Goal: Find specific page/section: Find specific page/section

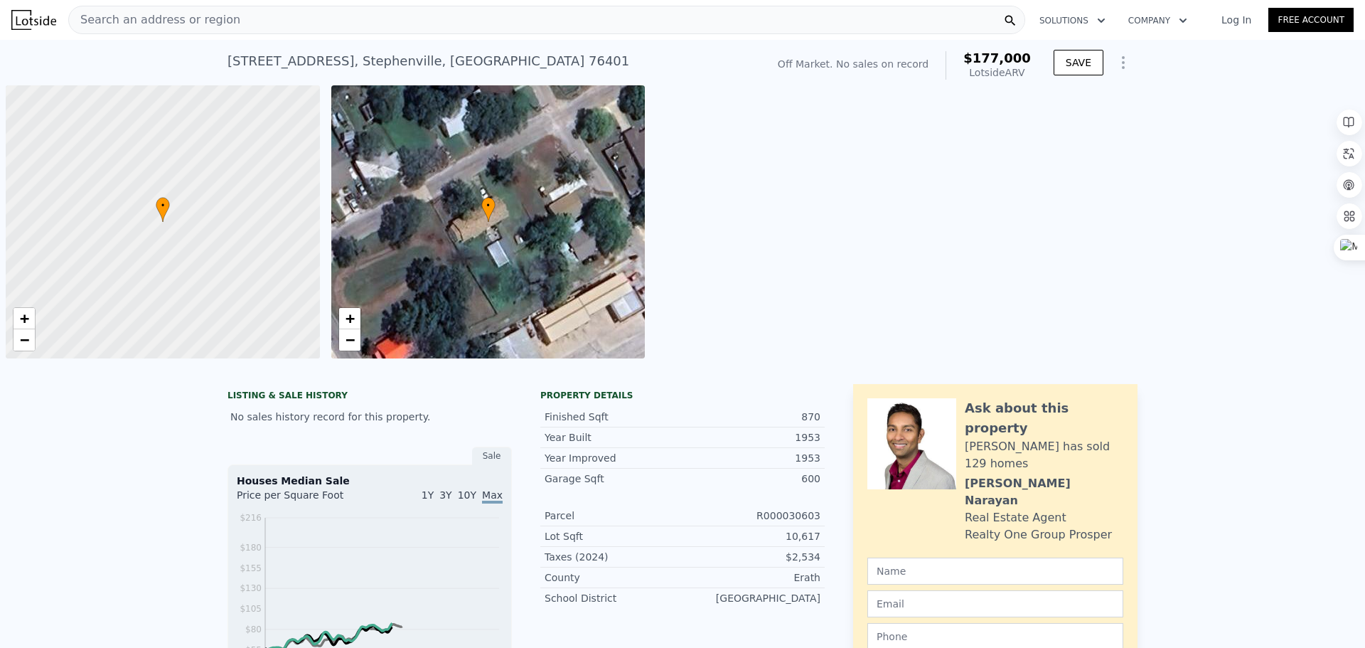
scroll to position [0, 6]
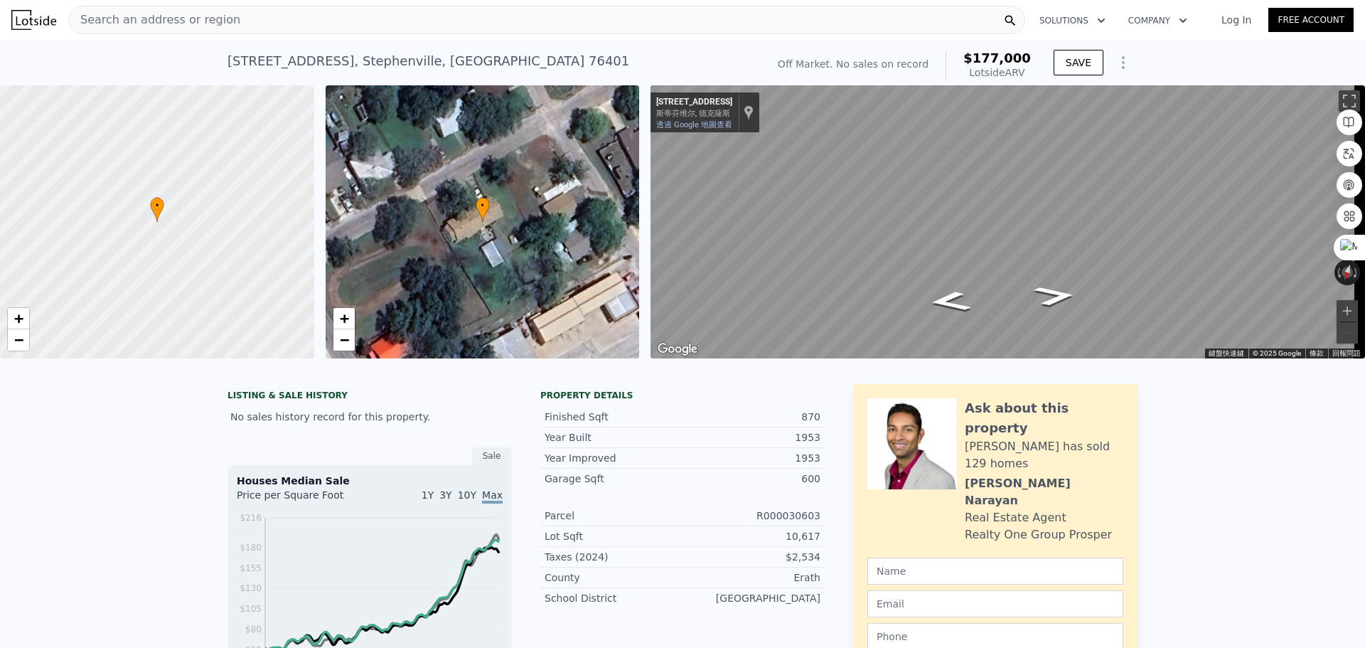
click at [491, 25] on div "Search an address or region" at bounding box center [546, 20] width 957 height 28
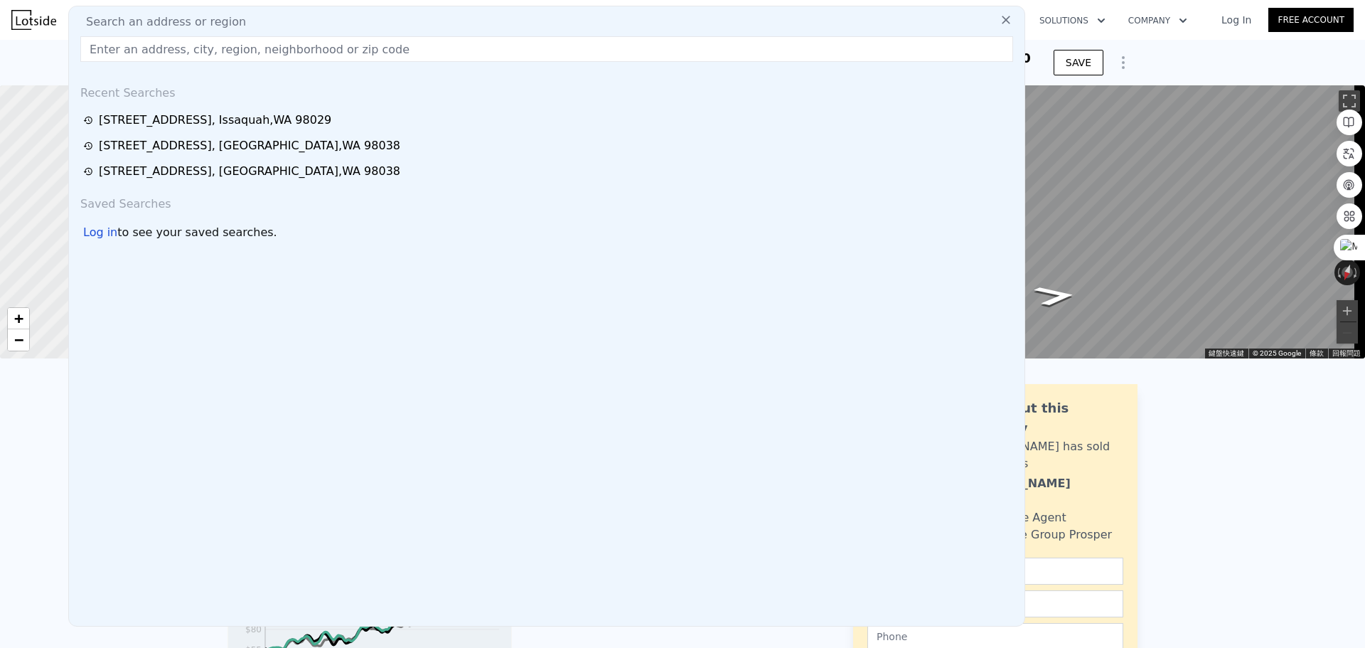
click at [495, 15] on div "Search an address or region" at bounding box center [547, 22] width 944 height 17
drag, startPoint x: 495, startPoint y: 15, endPoint x: 411, endPoint y: 22, distance: 84.2
click at [412, 18] on div "Search an address or region" at bounding box center [547, 22] width 944 height 17
click at [399, 42] on input "text" at bounding box center [546, 49] width 933 height 26
paste input "[STREET_ADDRESS]"
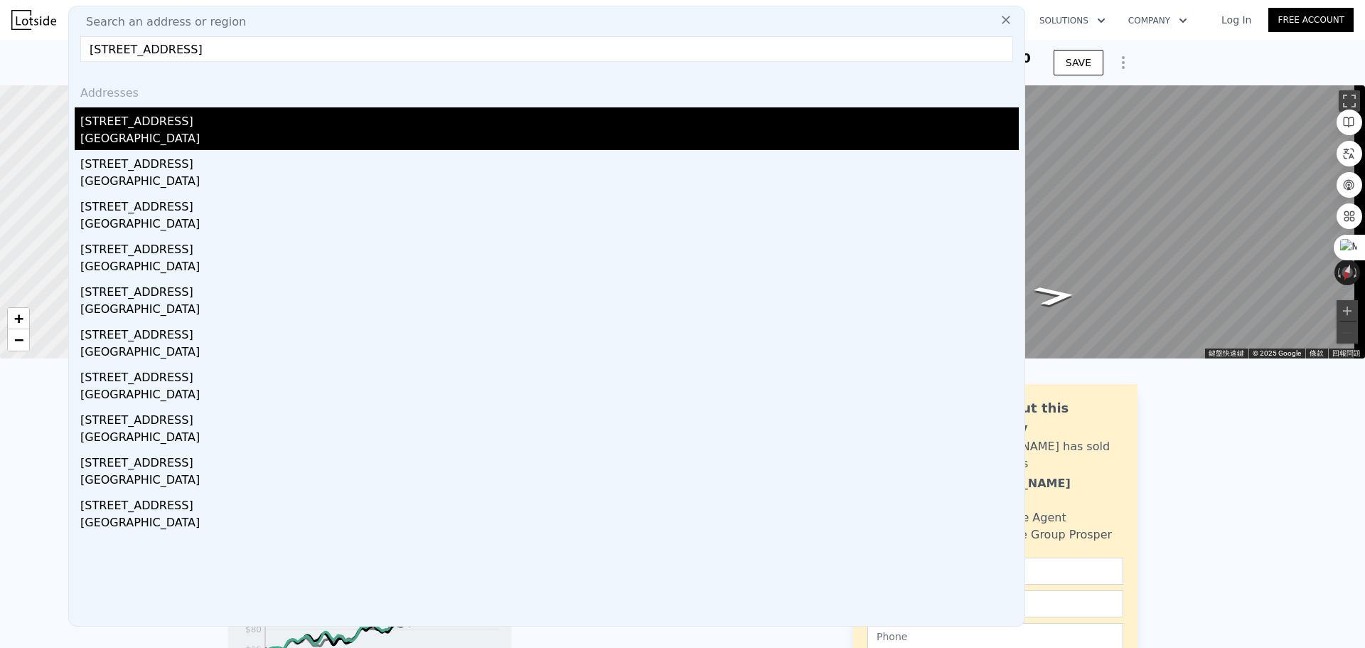
type input "[STREET_ADDRESS]"
click at [204, 132] on div "[GEOGRAPHIC_DATA]" at bounding box center [549, 140] width 938 height 20
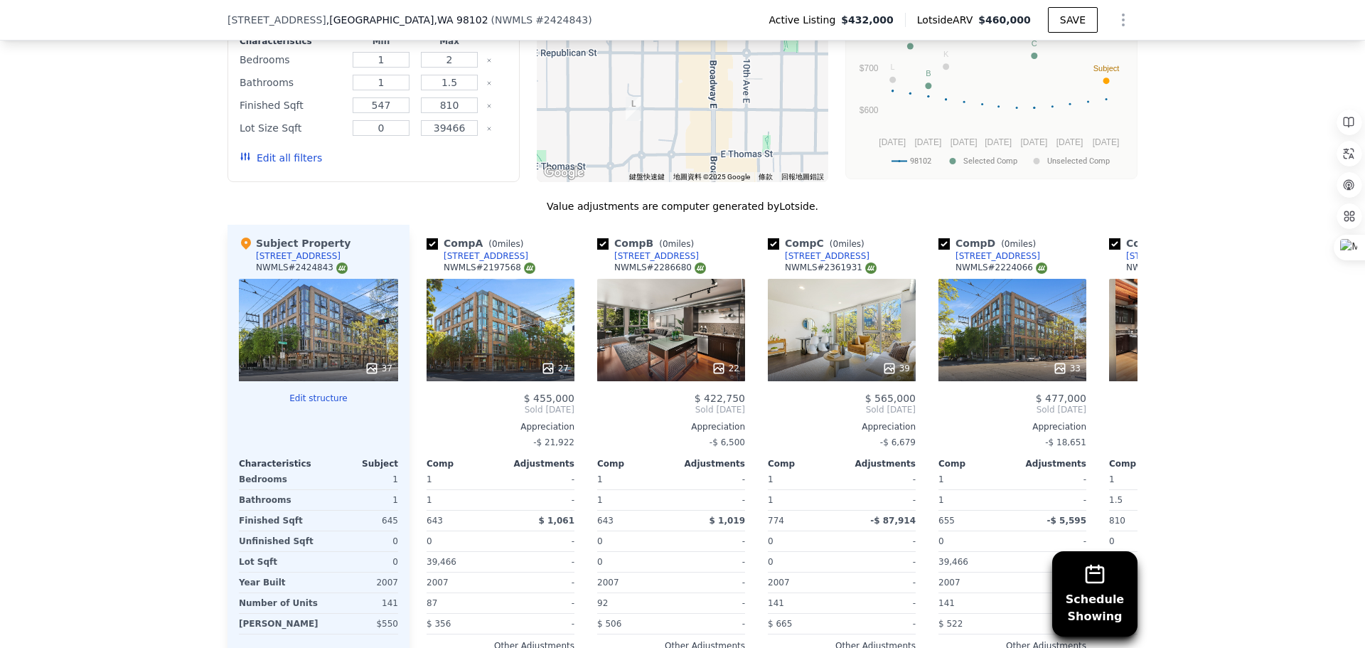
scroll to position [1417, 0]
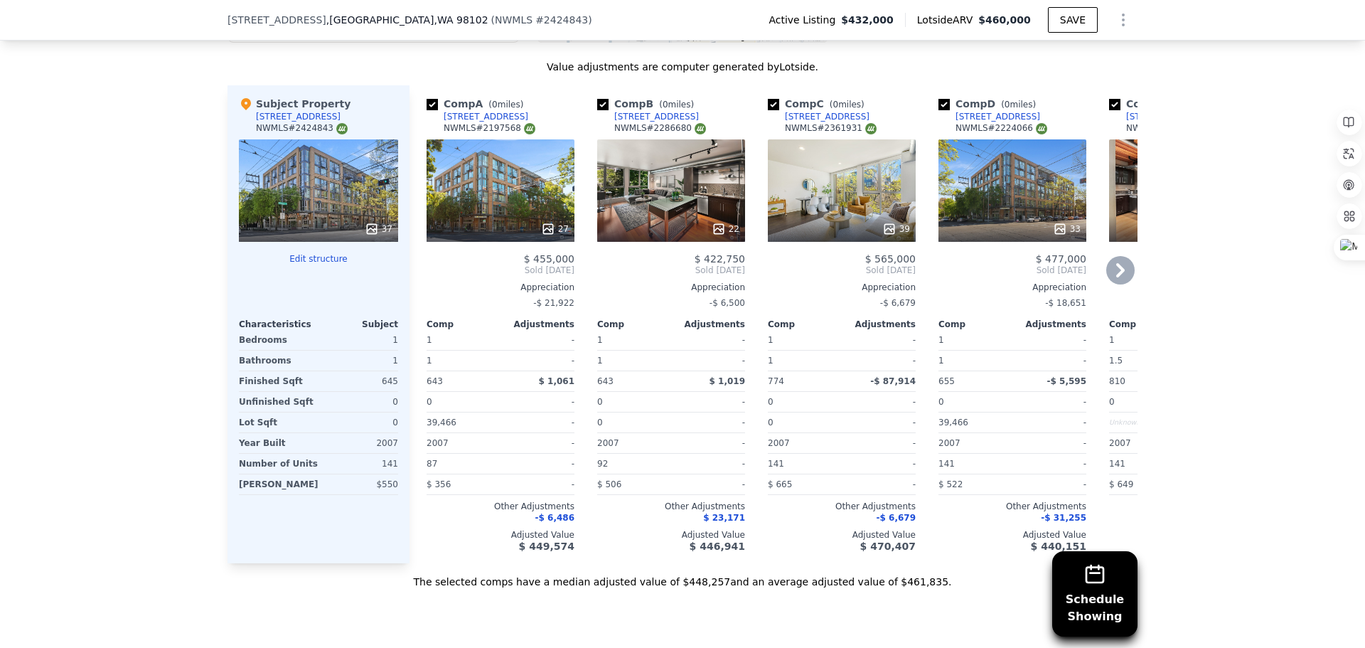
click at [1123, 283] on icon at bounding box center [1120, 270] width 28 height 28
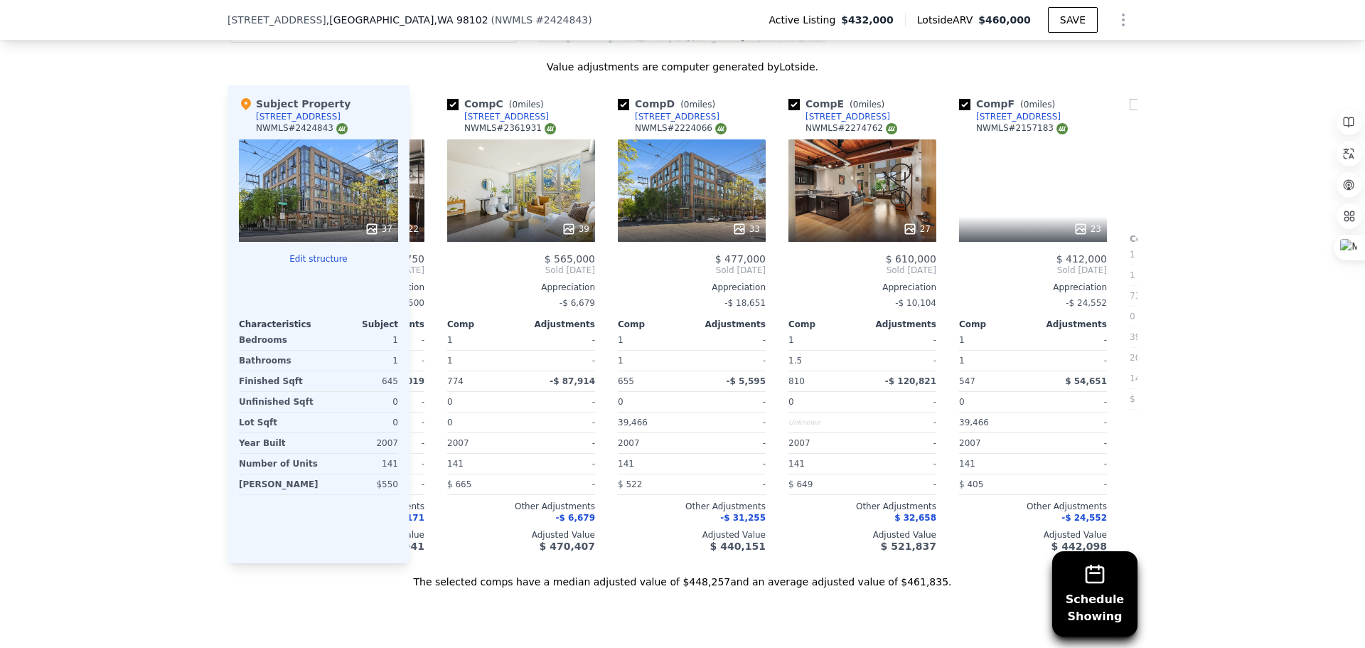
scroll to position [0, 341]
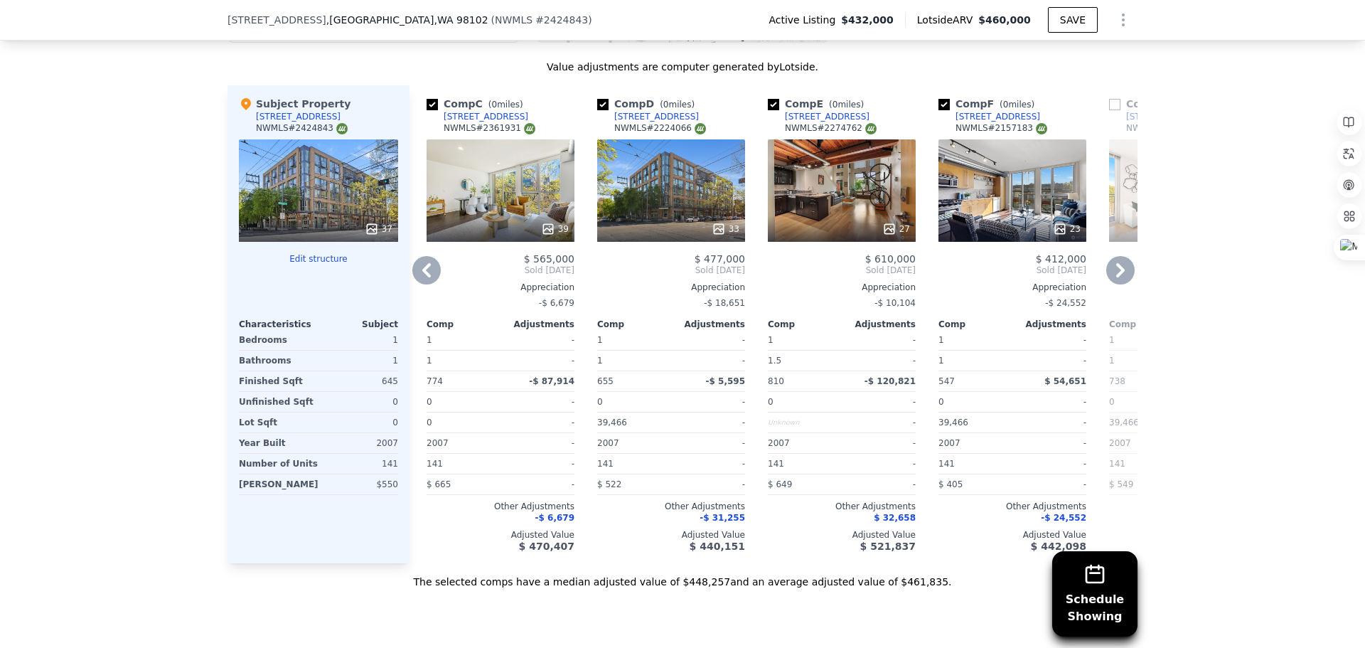
click at [427, 282] on icon at bounding box center [426, 270] width 28 height 28
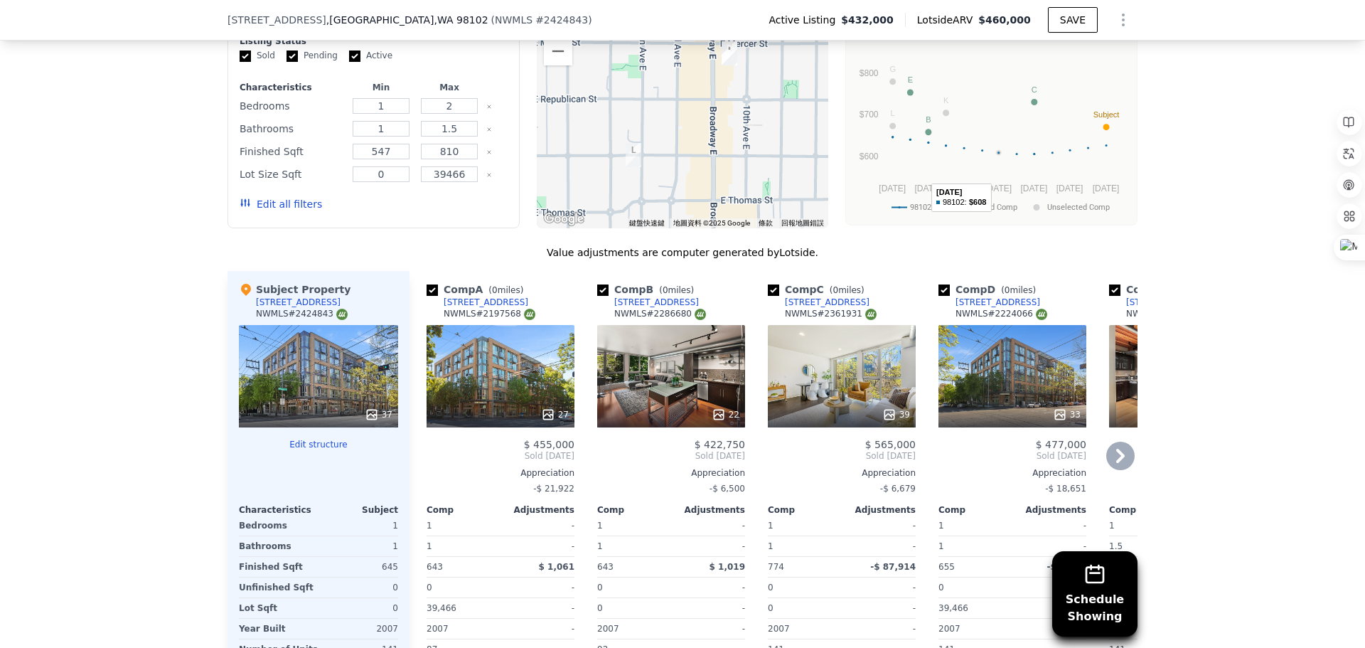
scroll to position [1061, 0]
